Goal: Find specific page/section: Find specific page/section

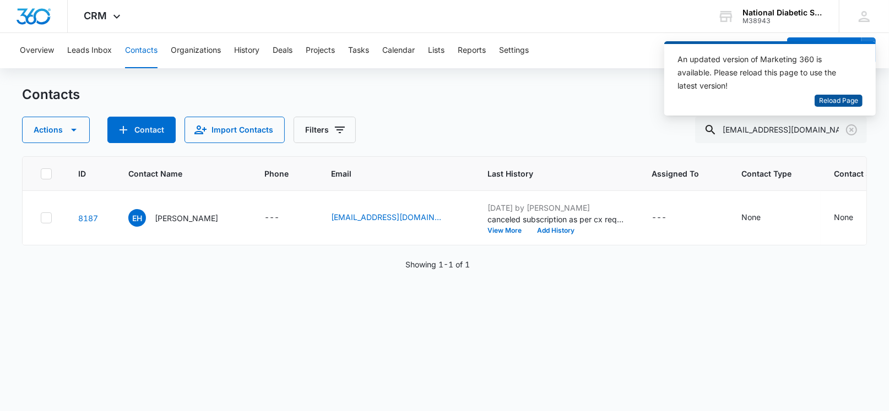
click at [846, 98] on span "Reload Page" at bounding box center [838, 101] width 39 height 10
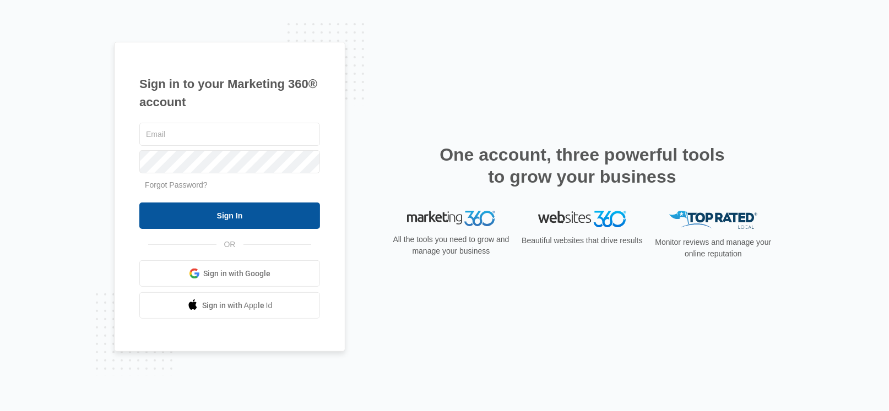
type input "[PERSON_NAME][EMAIL_ADDRESS][DOMAIN_NAME]"
click at [162, 210] on input "Sign In" at bounding box center [229, 216] width 181 height 26
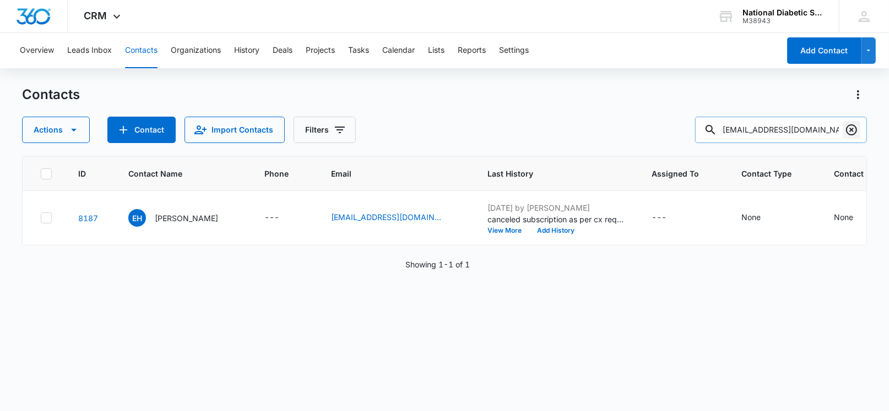
click at [853, 127] on icon "Clear" at bounding box center [851, 129] width 13 height 13
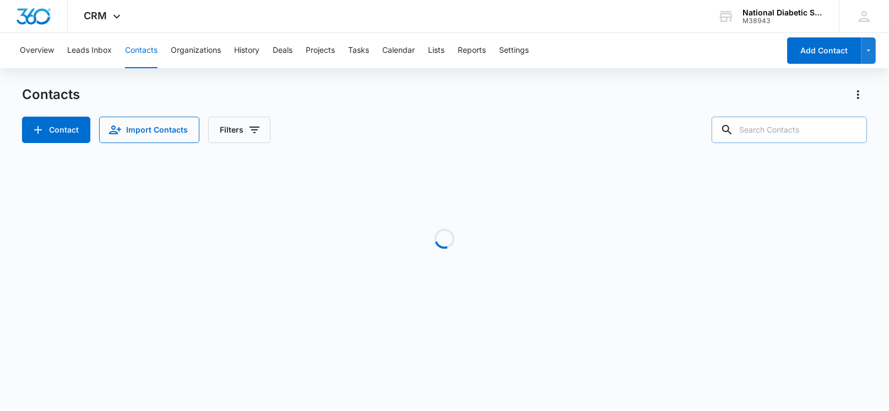
paste input "mindseyeoptical@yahoo.com"
type input "mindseyeoptical@yahoo.com"
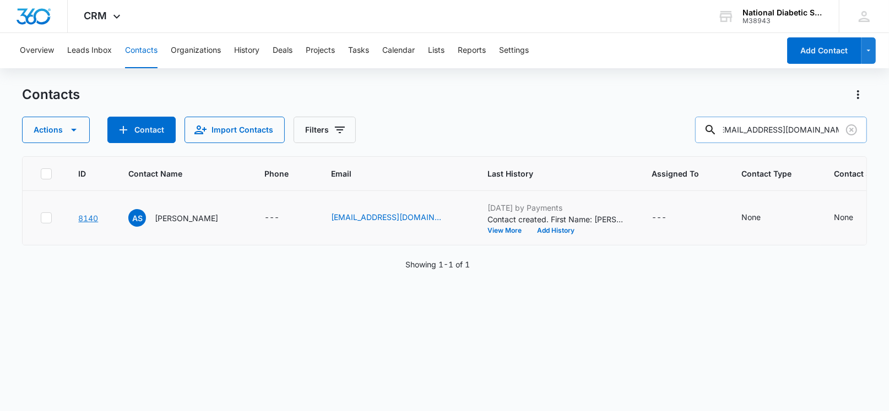
scroll to position [0, 0]
click at [88, 218] on link "8140" at bounding box center [88, 218] width 20 height 9
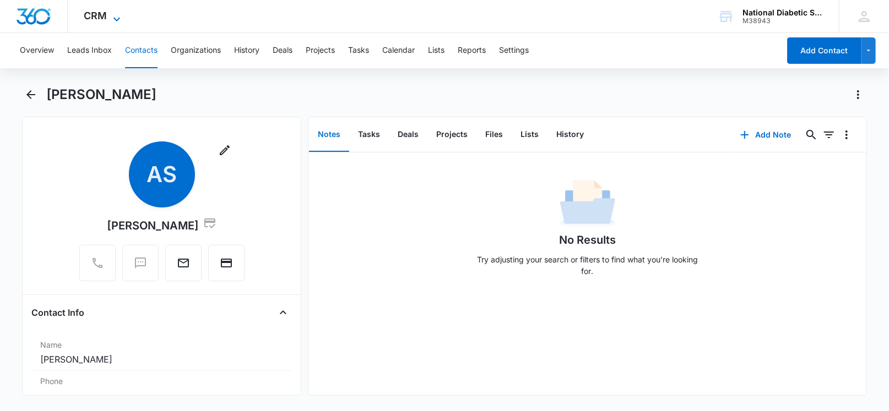
click at [95, 14] on span "CRM" at bounding box center [95, 16] width 23 height 12
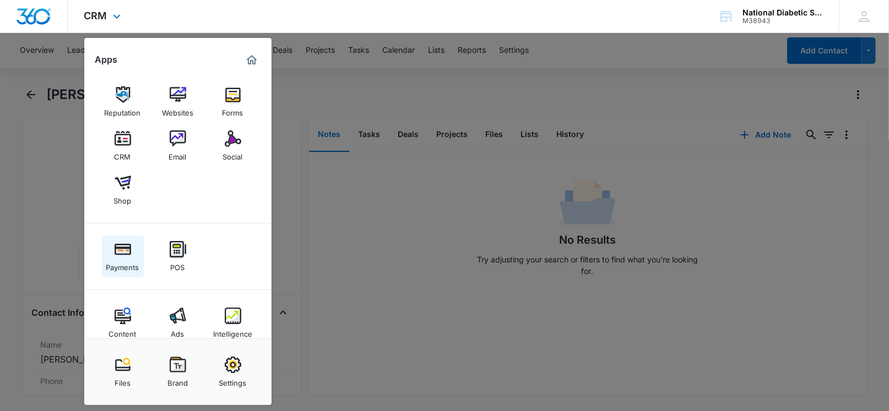
click at [128, 252] on img at bounding box center [123, 249] width 17 height 17
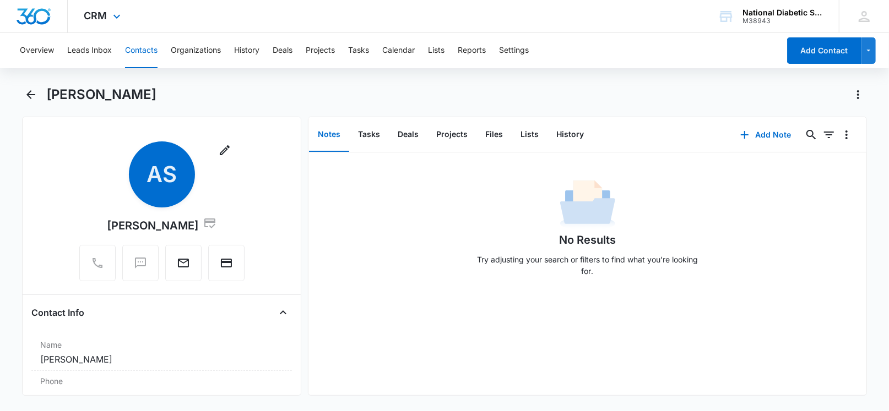
click at [90, 30] on div "CRM Apps Reputation Websites Forms CRM Email Social Shop Payments POS Content A…" at bounding box center [104, 16] width 72 height 32
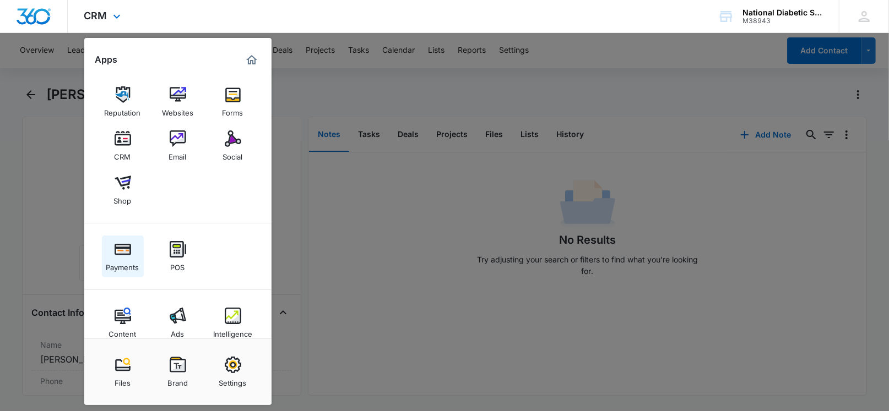
click at [121, 257] on img at bounding box center [123, 249] width 17 height 17
